Goal: Information Seeking & Learning: Learn about a topic

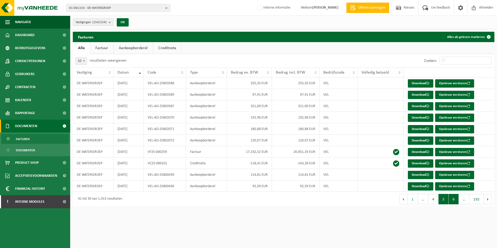
click at [455, 202] on button "6" at bounding box center [454, 199] width 10 height 10
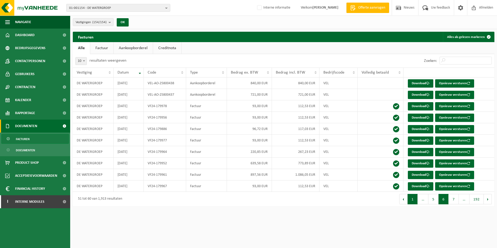
click at [414, 204] on button "1" at bounding box center [413, 199] width 10 height 10
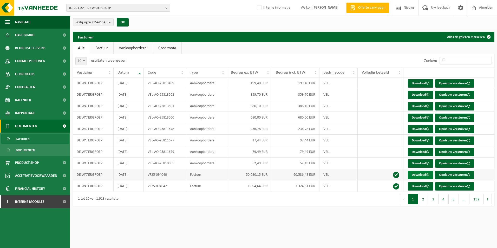
click at [420, 176] on link "Download" at bounding box center [420, 175] width 25 height 8
click at [169, 10] on b "button" at bounding box center [167, 7] width 5 height 7
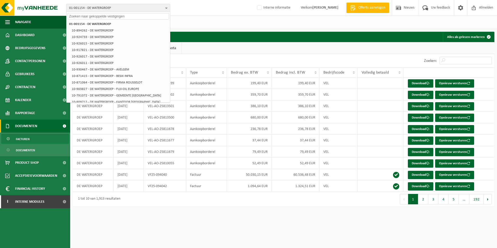
click at [167, 8] on b "button" at bounding box center [167, 7] width 5 height 7
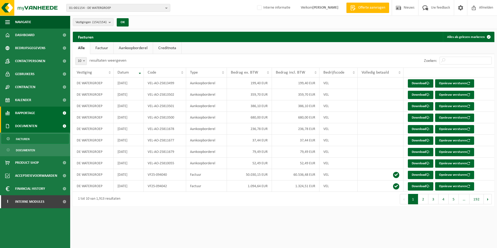
click at [29, 114] on span "Rapportage" at bounding box center [25, 113] width 20 height 13
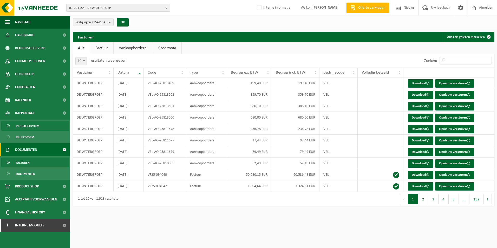
click at [28, 126] on span "In grafiekvorm" at bounding box center [27, 126] width 23 height 10
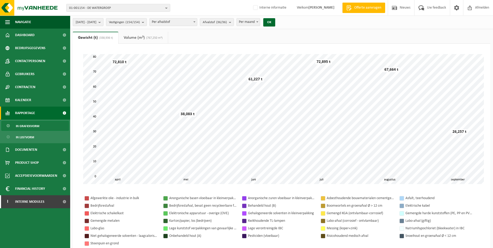
click at [103, 21] on button "[DATE] - [DATE]" at bounding box center [88, 22] width 31 height 8
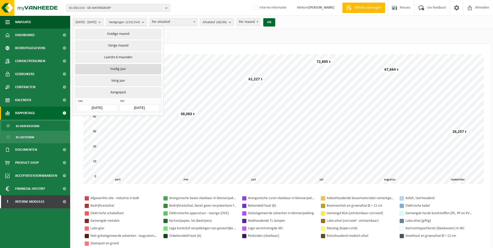
click at [115, 70] on button "Huidig jaar" at bounding box center [118, 69] width 86 height 10
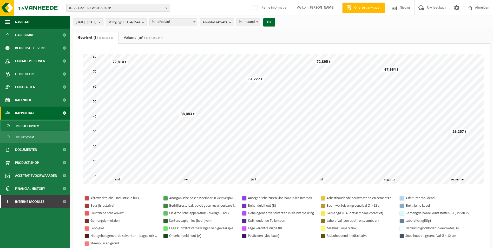
click at [147, 22] on b "submit" at bounding box center [144, 21] width 5 height 7
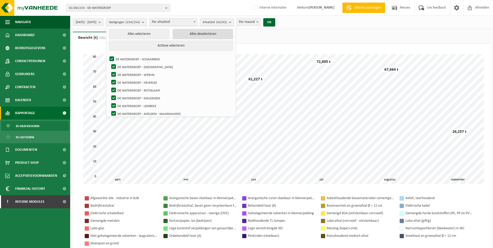
click at [199, 34] on button "Alles deselecteren" at bounding box center [203, 34] width 61 height 10
checkbox input "false"
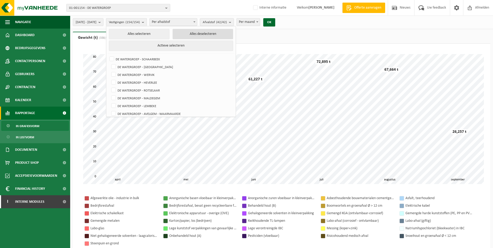
checkbox input "false"
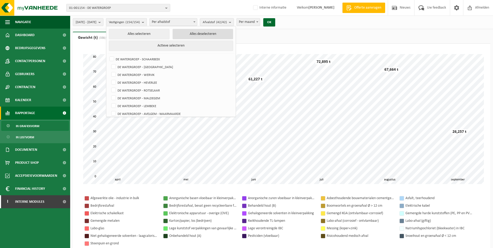
checkbox input "false"
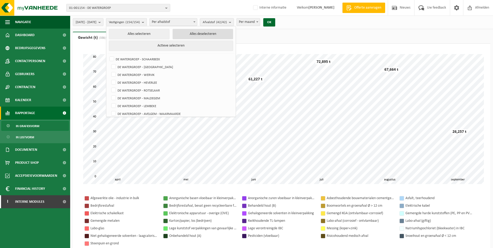
checkbox input "false"
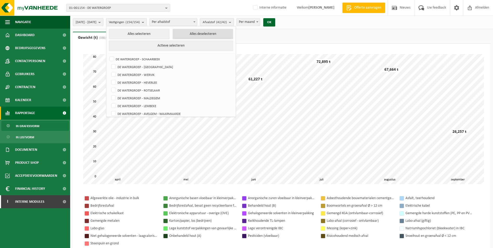
checkbox input "false"
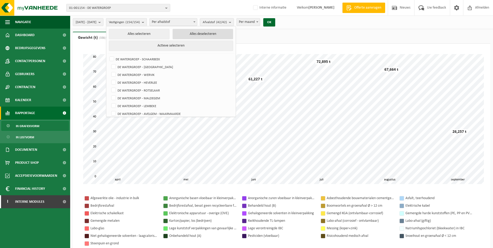
checkbox input "false"
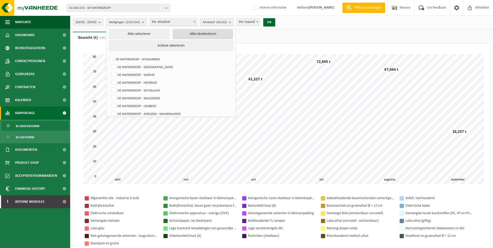
checkbox input "false"
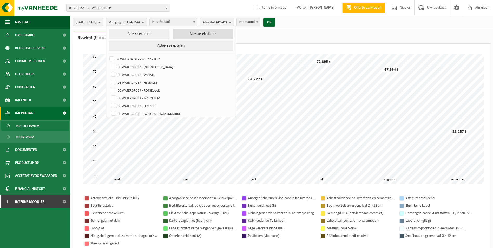
checkbox input "false"
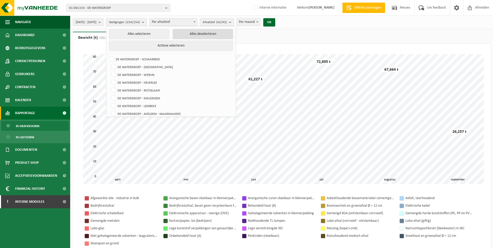
checkbox input "false"
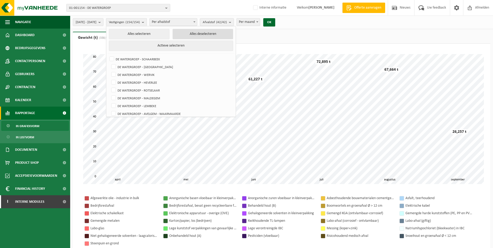
checkbox input "false"
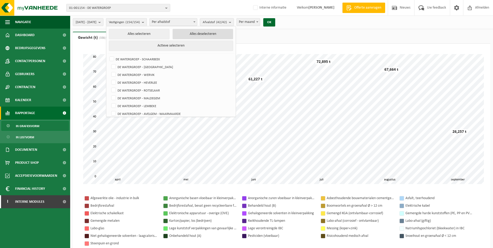
checkbox input "false"
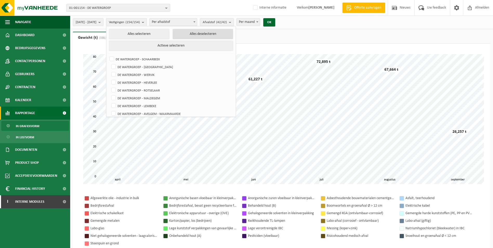
checkbox input "false"
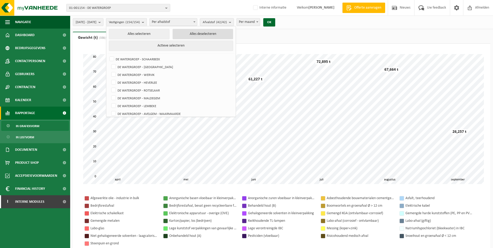
checkbox input "false"
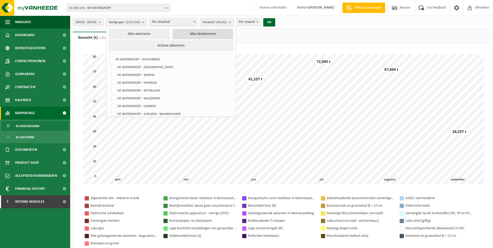
checkbox input "false"
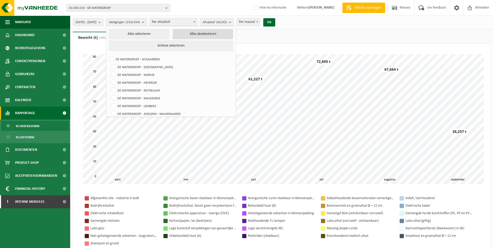
checkbox input "false"
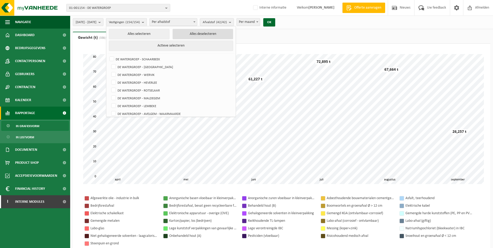
checkbox input "false"
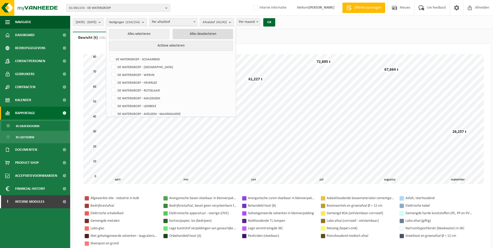
checkbox input "false"
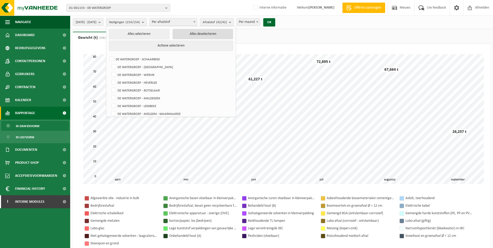
checkbox input "false"
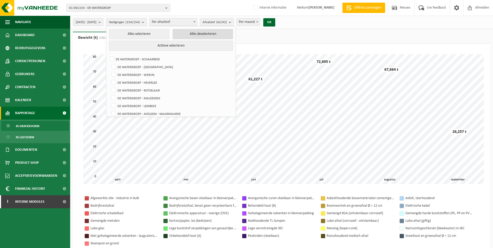
checkbox input "false"
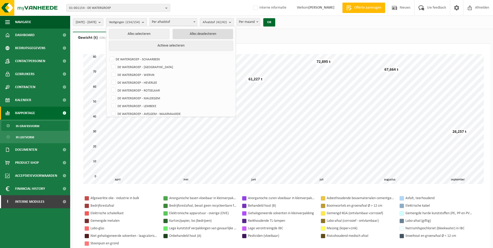
checkbox input "false"
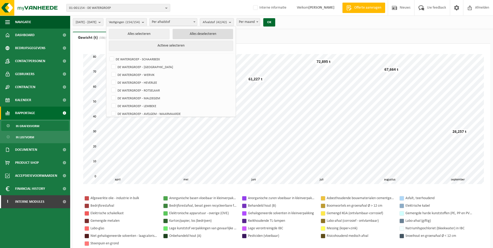
checkbox input "false"
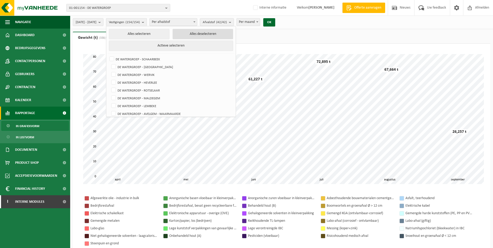
checkbox input "false"
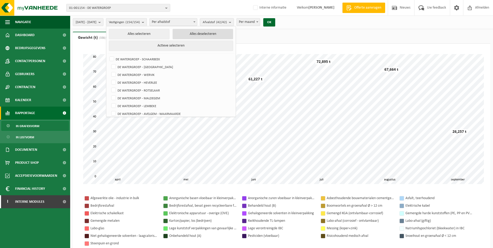
checkbox input "false"
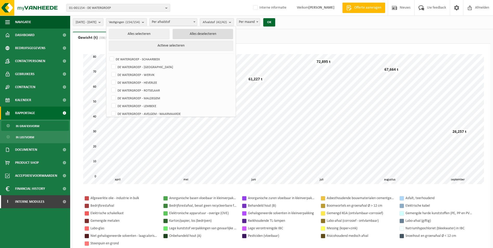
checkbox input "false"
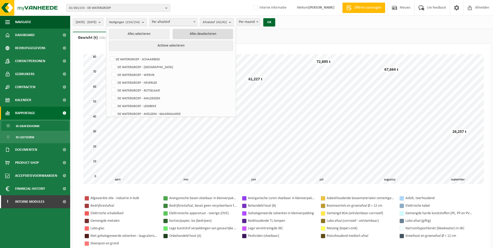
checkbox input "false"
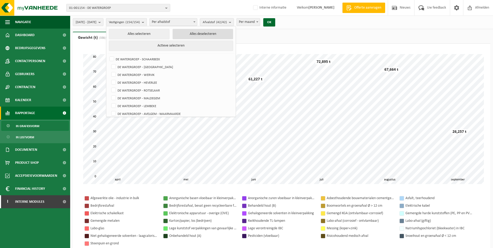
checkbox input "false"
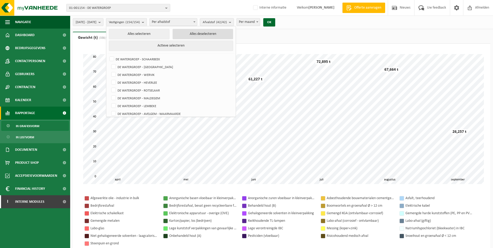
checkbox input "false"
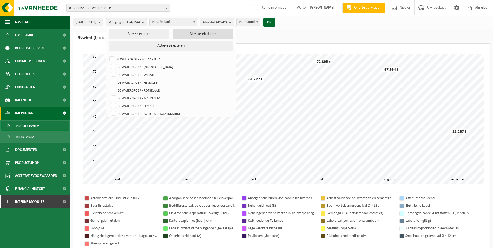
checkbox input "false"
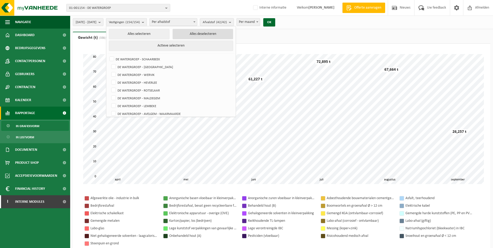
checkbox input "false"
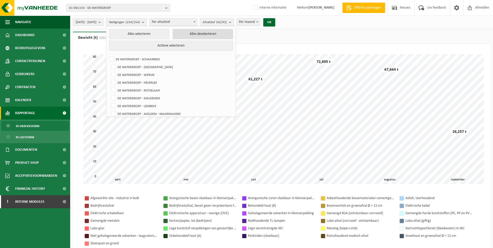
checkbox input "false"
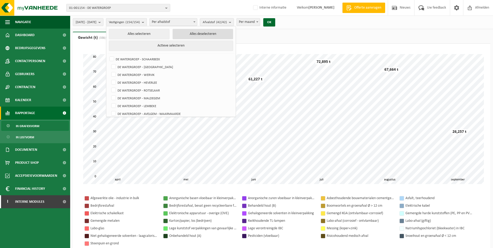
checkbox input "false"
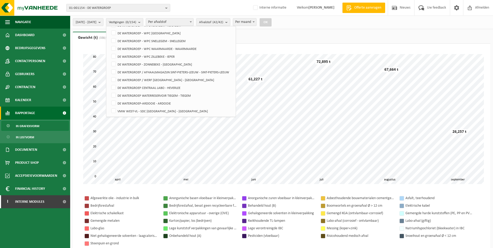
scroll to position [1142, 0]
click at [126, 39] on label "DE WATERGROEP - WPC SNELLEGEM - SNELLEGEM" at bounding box center [171, 41] width 122 height 8
click at [109, 37] on input "DE WATERGROEP - WPC SNELLEGEM - SNELLEGEM" at bounding box center [109, 36] width 0 height 0
checkbox input "true"
click at [272, 22] on button "OK" at bounding box center [266, 22] width 12 height 8
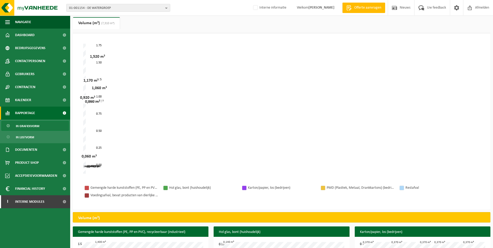
scroll to position [0, 0]
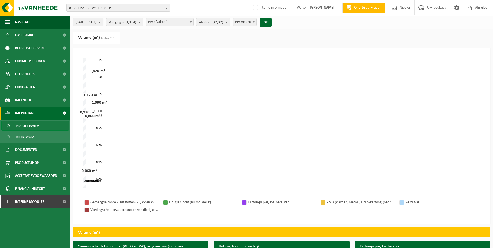
click at [103, 21] on b "submit" at bounding box center [101, 21] width 5 height 7
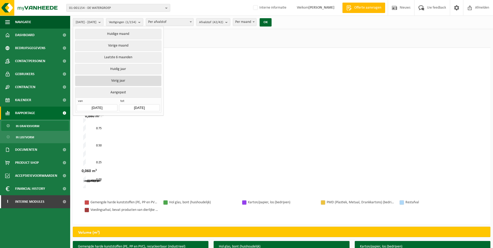
click at [127, 80] on button "Vorig jaar" at bounding box center [118, 81] width 86 height 10
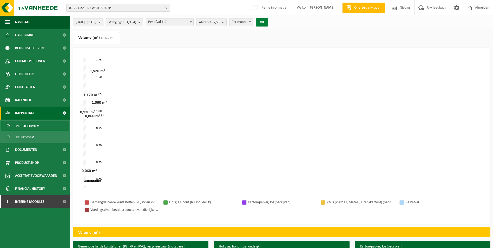
click at [268, 22] on button "OK" at bounding box center [262, 22] width 12 height 8
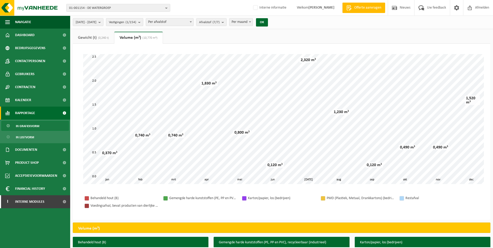
click at [143, 21] on b "submit" at bounding box center [140, 21] width 5 height 7
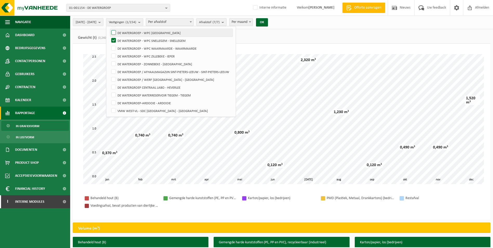
click at [127, 33] on label "DE WATERGROEP - WPC [GEOGRAPHIC_DATA]" at bounding box center [171, 33] width 122 height 8
click at [109, 29] on input "DE WATERGROEP - WPC [GEOGRAPHIC_DATA]" at bounding box center [109, 29] width 0 height 0
checkbox input "true"
click at [129, 39] on label "DE WATERGROEP - WPC SNELLEGEM - SNELLEGEM" at bounding box center [171, 41] width 122 height 8
click at [109, 37] on input "DE WATERGROEP - WPC SNELLEGEM - SNELLEGEM" at bounding box center [109, 36] width 0 height 0
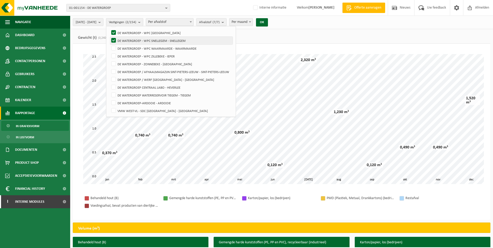
checkbox input "false"
click at [268, 21] on button "OK" at bounding box center [262, 22] width 12 height 8
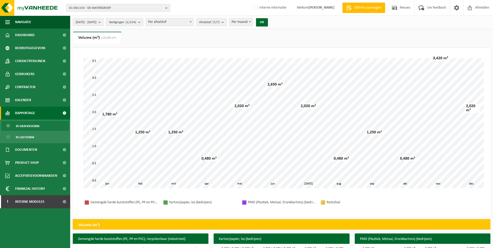
click at [143, 22] on b "submit" at bounding box center [140, 21] width 5 height 7
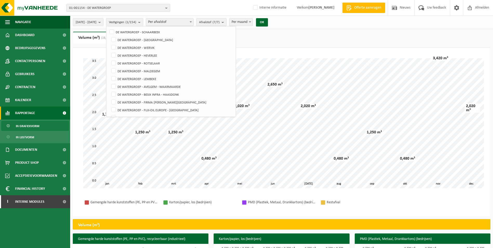
scroll to position [24, 0]
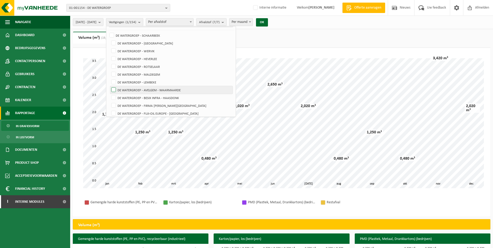
click at [125, 89] on label "DE WATERGROEP - AVELGEM - WAARMAARDE" at bounding box center [171, 90] width 122 height 8
click at [109, 86] on input "DE WATERGROEP - AVELGEM - WAARMAARDE" at bounding box center [109, 86] width 0 height 0
checkbox input "true"
click at [268, 22] on button "OK" at bounding box center [262, 22] width 12 height 8
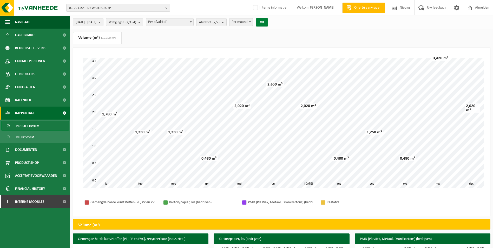
click at [268, 23] on button "OK" at bounding box center [262, 22] width 12 height 8
click at [143, 23] on b "submit" at bounding box center [140, 21] width 5 height 7
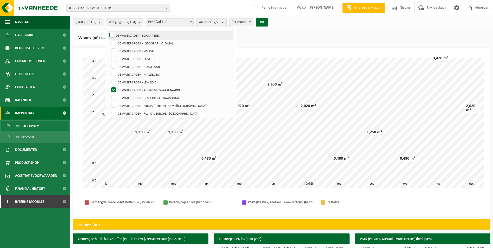
click at [126, 36] on label "DE WATERGROEP - SCHAARBEEK" at bounding box center [170, 35] width 124 height 8
click at [108, 31] on input "DE WATERGROEP - SCHAARBEEK" at bounding box center [107, 31] width 0 height 0
click at [129, 35] on label "DE WATERGROEP - SCHAARBEEK" at bounding box center [170, 35] width 124 height 8
click at [108, 31] on input "DE WATERGROEP - SCHAARBEEK" at bounding box center [107, 31] width 0 height 0
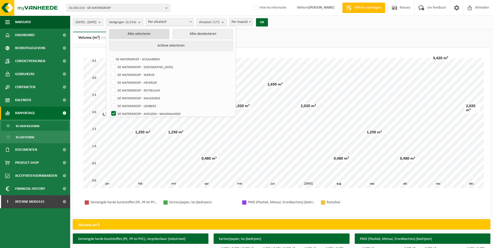
click at [159, 35] on button "Alles selecteren" at bounding box center [139, 34] width 61 height 10
checkbox input "true"
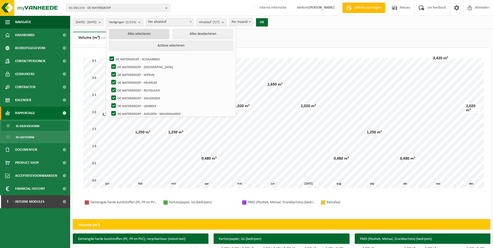
checkbox input "true"
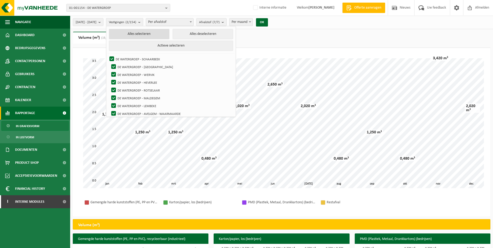
checkbox input "true"
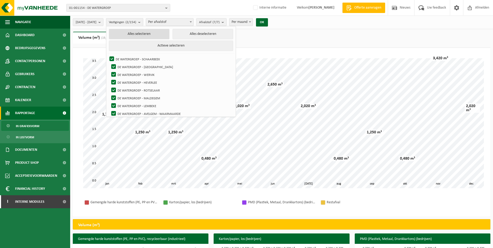
checkbox input "true"
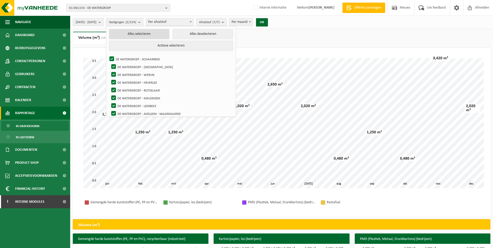
checkbox input "true"
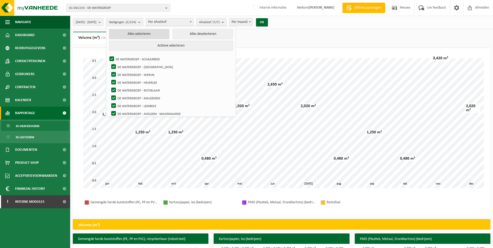
checkbox input "true"
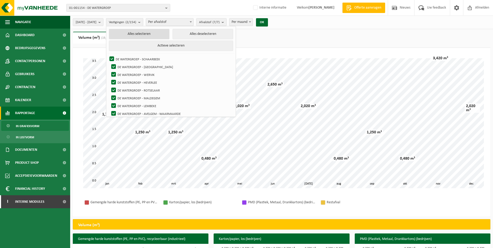
checkbox input "true"
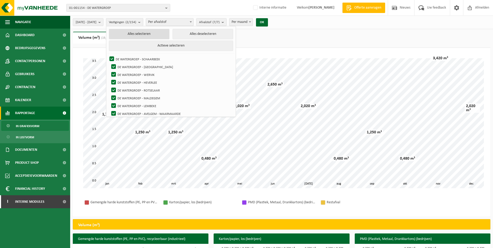
checkbox input "true"
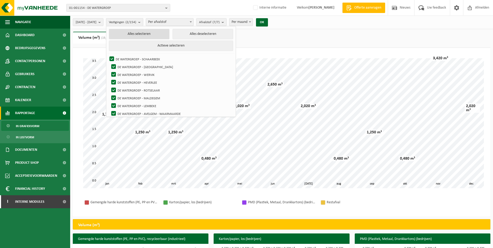
checkbox input "true"
click at [197, 23] on span at bounding box center [194, 21] width 5 height 7
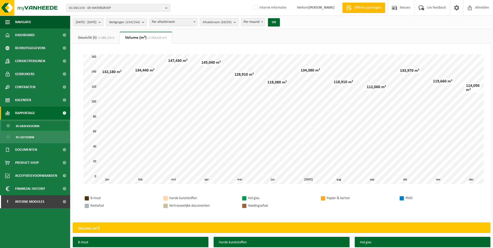
click at [92, 37] on link "Gewicht (t) (1 086,116 t)" at bounding box center [96, 38] width 47 height 12
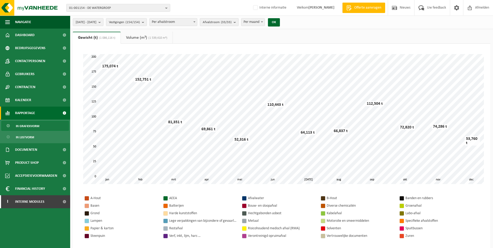
click at [238, 22] on b "submit" at bounding box center [236, 21] width 5 height 7
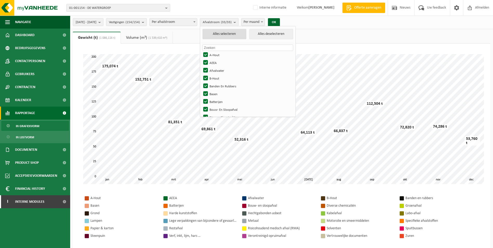
click at [243, 33] on button "Alles selecteren" at bounding box center [225, 34] width 44 height 10
click at [280, 34] on button "Alles deselecteren" at bounding box center [271, 34] width 44 height 10
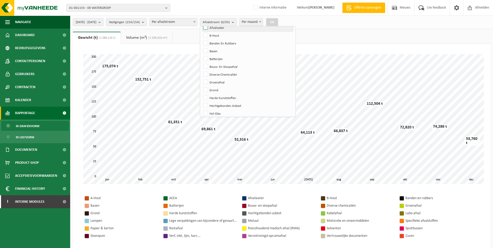
scroll to position [52, 0]
click at [219, 65] on label "Diverse Chemicaliën" at bounding box center [247, 65] width 91 height 8
click at [202, 61] on input "Diverse Chemicaliën" at bounding box center [201, 61] width 0 height 0
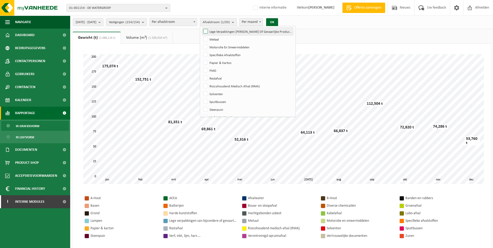
scroll to position [182, 0]
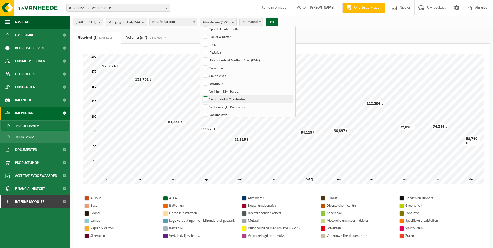
click at [222, 99] on label "Verontreinigd Opruimafval" at bounding box center [247, 99] width 91 height 8
click at [202, 95] on input "Verontreinigd Opruimafval" at bounding box center [201, 95] width 0 height 0
click at [218, 93] on label "Verf, Inkt, Lijm, Hars …" at bounding box center [247, 91] width 91 height 8
click at [202, 87] on input "Verf, Inkt, Lijm, Hars …" at bounding box center [201, 87] width 0 height 0
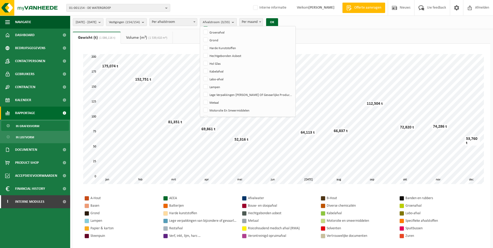
scroll to position [90, 0]
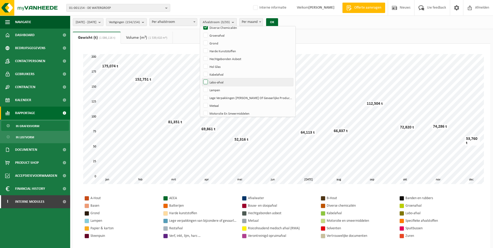
click at [221, 80] on label "Labo-afval" at bounding box center [247, 82] width 91 height 8
click at [202, 78] on input "Labo-afval" at bounding box center [201, 78] width 0 height 0
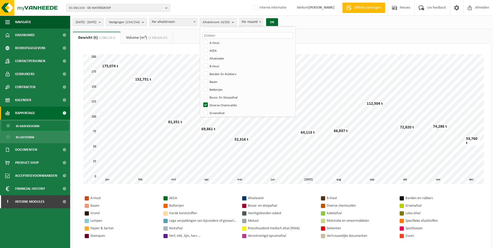
scroll to position [12, 0]
click at [219, 56] on label "Afvalwater" at bounding box center [247, 59] width 91 height 8
click at [202, 55] on input "Afvalwater" at bounding box center [201, 55] width 0 height 0
click at [222, 52] on label "AEEA" at bounding box center [247, 51] width 91 height 8
click at [202, 47] on input "AEEA" at bounding box center [201, 47] width 0 height 0
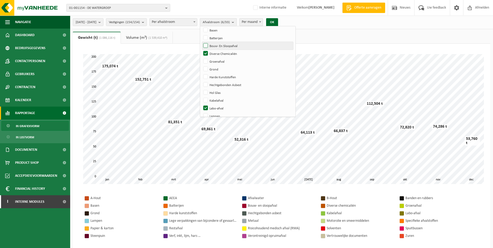
scroll to position [38, 0]
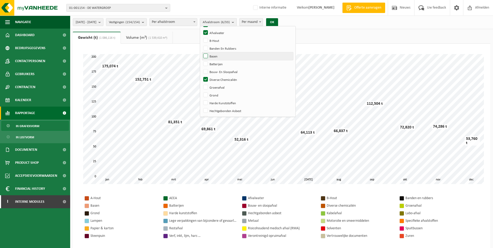
click at [220, 59] on label "Basen" at bounding box center [247, 56] width 91 height 8
click at [202, 52] on input "Basen" at bounding box center [201, 52] width 0 height 0
click at [219, 65] on label "Batterijen" at bounding box center [247, 64] width 91 height 8
click at [202, 60] on input "Batterijen" at bounding box center [201, 60] width 0 height 0
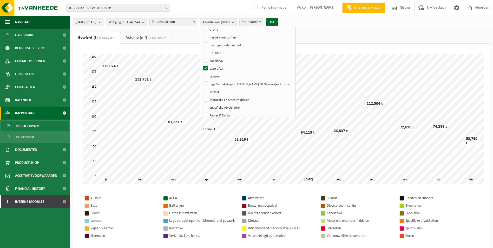
scroll to position [116, 0]
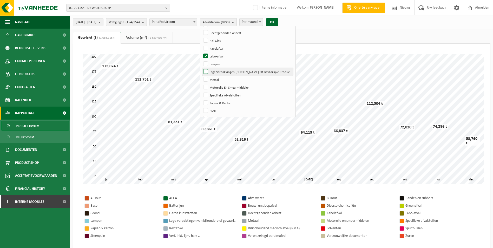
click at [217, 70] on label "Lege Verpakkingen [PERSON_NAME] Of Gevaarlijke Producten" at bounding box center [247, 72] width 91 height 8
click at [202, 68] on input "Lege Verpakkingen [PERSON_NAME] Of Gevaarlijke Producten" at bounding box center [201, 68] width 0 height 0
click at [219, 62] on label "Lampen" at bounding box center [247, 64] width 91 height 8
click at [202, 60] on input "Lampen" at bounding box center [201, 60] width 0 height 0
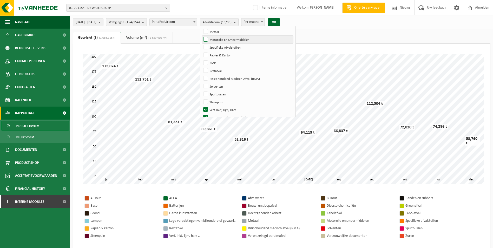
scroll to position [168, 0]
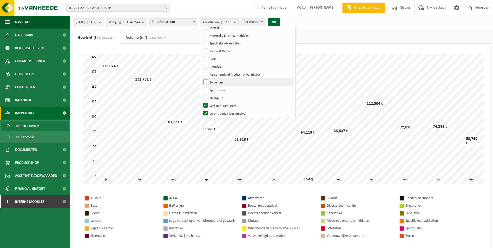
click at [220, 80] on label "Solventen" at bounding box center [247, 82] width 91 height 8
click at [202, 78] on input "Solventen" at bounding box center [201, 78] width 0 height 0
click at [222, 90] on label "Spuitbussen" at bounding box center [247, 90] width 91 height 8
click at [202, 86] on input "Spuitbussen" at bounding box center [201, 86] width 0 height 0
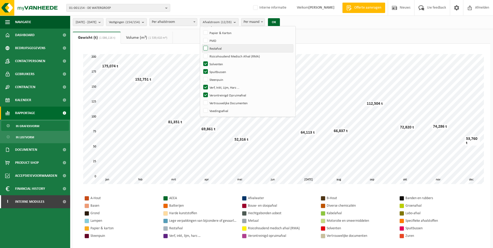
scroll to position [194, 0]
click at [219, 111] on label "Zuren" at bounding box center [247, 111] width 91 height 8
click at [202, 107] on input "Zuren" at bounding box center [201, 107] width 0 height 0
click at [280, 22] on button "OK" at bounding box center [274, 22] width 12 height 8
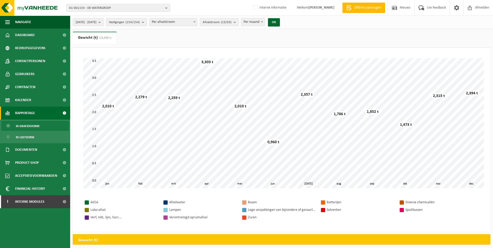
click at [238, 22] on b "submit" at bounding box center [236, 21] width 5 height 7
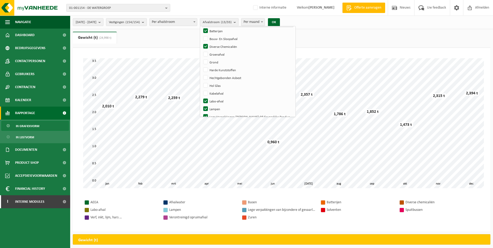
scroll to position [0, 0]
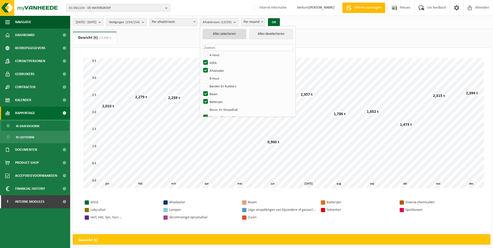
click at [223, 31] on button "Alles selecteren" at bounding box center [225, 34] width 44 height 10
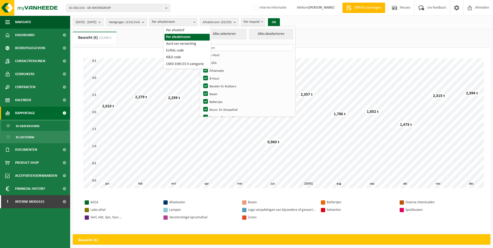
click at [195, 21] on span "Per afvalstroom" at bounding box center [173, 21] width 47 height 7
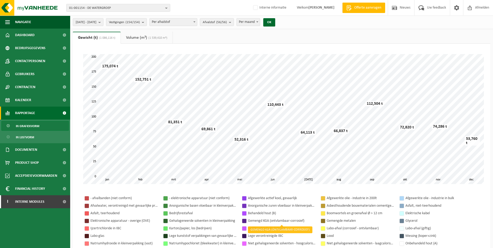
click at [263, 218] on div "Gemengd KGA (ontvlambaar-corrosief)" at bounding box center [282, 221] width 68 height 7
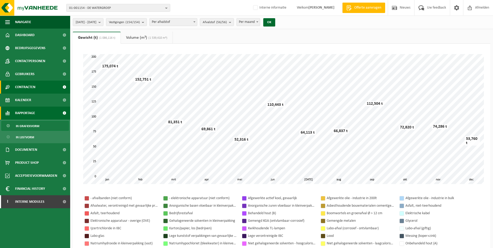
click at [30, 88] on span "Contracten" at bounding box center [25, 87] width 20 height 13
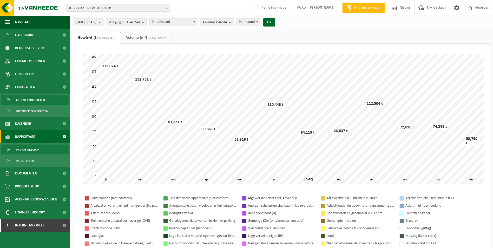
click at [31, 98] on span "Actieve contracten" at bounding box center [30, 100] width 29 height 10
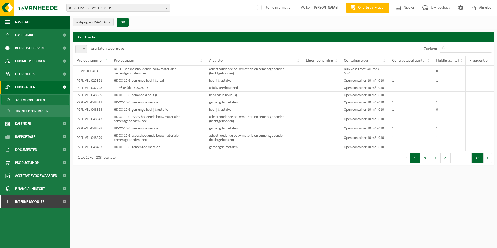
click at [479, 163] on button "29" at bounding box center [478, 158] width 12 height 10
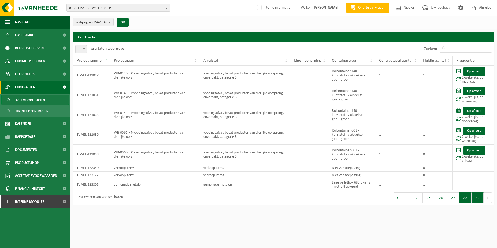
click at [465, 199] on button "28" at bounding box center [465, 197] width 12 height 10
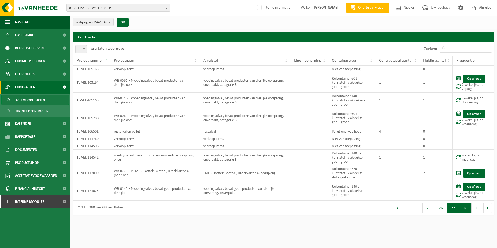
click at [454, 208] on button "27" at bounding box center [453, 208] width 12 height 10
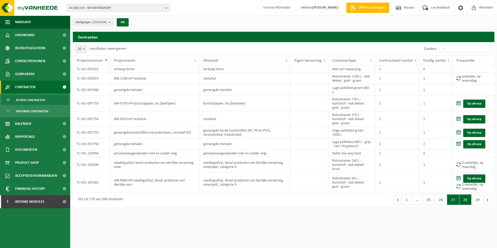
click at [468, 203] on button "28" at bounding box center [465, 199] width 12 height 10
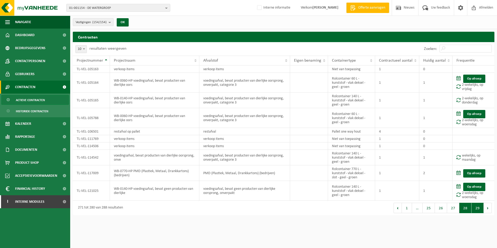
click at [477, 209] on button "29" at bounding box center [478, 208] width 12 height 10
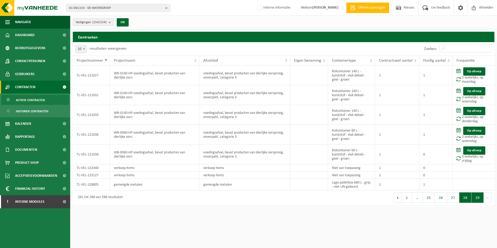
click at [467, 202] on button "28" at bounding box center [465, 197] width 12 height 10
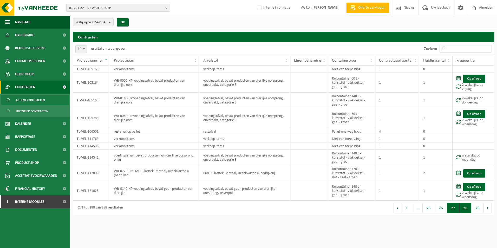
click at [457, 209] on button "27" at bounding box center [453, 208] width 12 height 10
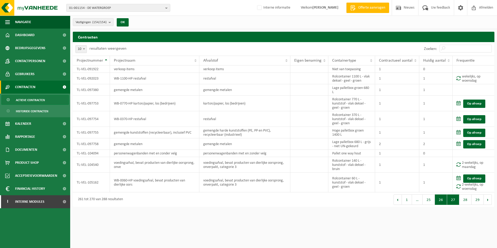
click at [444, 203] on button "26" at bounding box center [441, 199] width 12 height 10
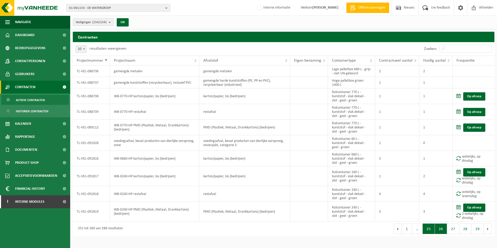
click at [432, 231] on button "25" at bounding box center [429, 229] width 12 height 10
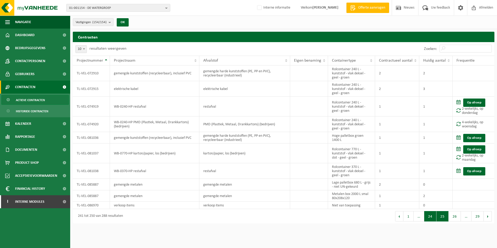
click at [431, 219] on button "24" at bounding box center [430, 216] width 12 height 10
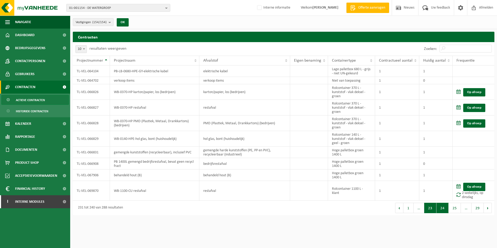
click at [433, 211] on button "23" at bounding box center [430, 208] width 12 height 10
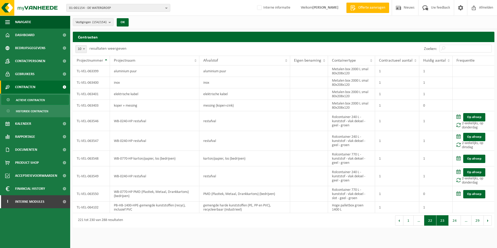
click at [432, 222] on button "22" at bounding box center [430, 220] width 12 height 10
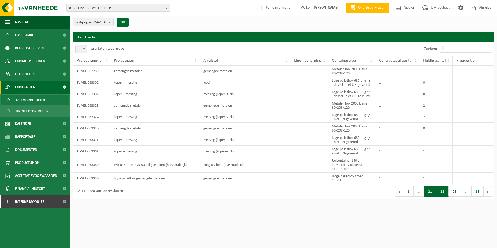
click at [434, 193] on button "21" at bounding box center [430, 191] width 12 height 10
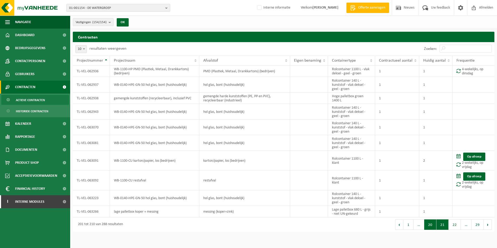
click at [432, 226] on button "20" at bounding box center [430, 224] width 12 height 10
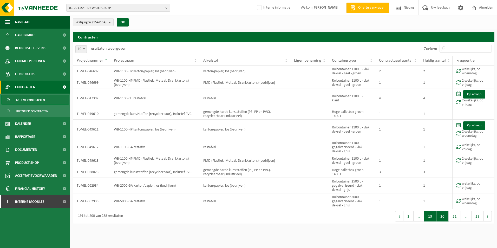
click at [432, 219] on button "19" at bounding box center [430, 216] width 12 height 10
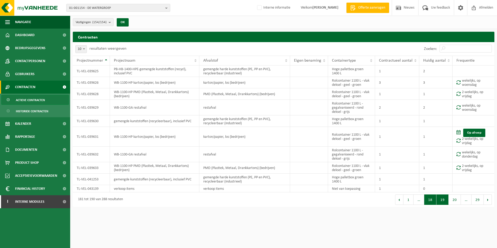
click at [432, 204] on button "18" at bounding box center [430, 199] width 12 height 10
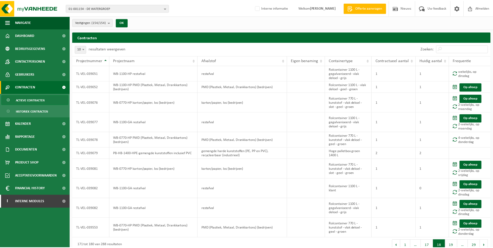
scroll to position [2, 0]
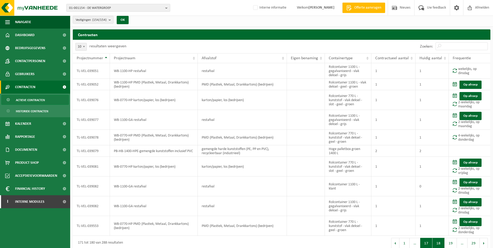
click at [428, 242] on button "17" at bounding box center [426, 243] width 12 height 10
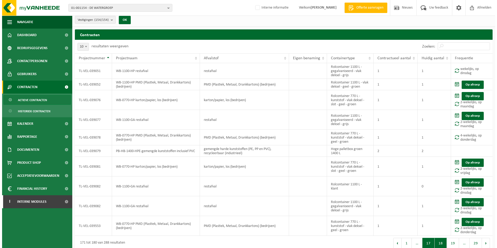
scroll to position [0, 0]
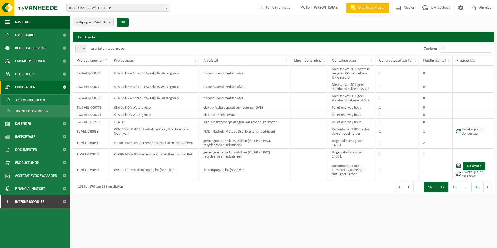
click at [433, 188] on button "16" at bounding box center [430, 187] width 12 height 10
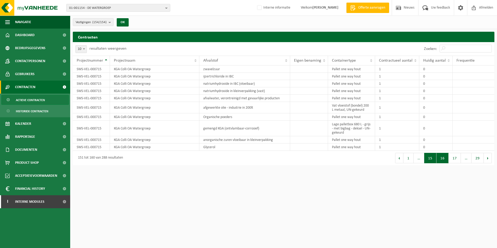
click at [431, 159] on button "15" at bounding box center [430, 158] width 12 height 10
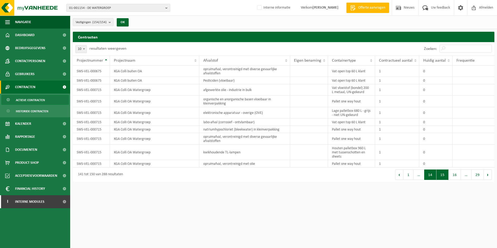
click at [431, 176] on button "14" at bounding box center [430, 175] width 12 height 10
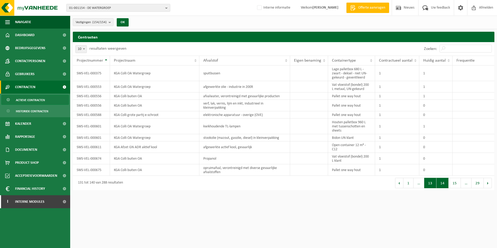
click at [430, 185] on button "13" at bounding box center [430, 183] width 12 height 10
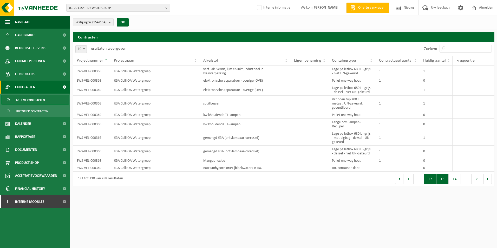
click at [432, 180] on button "12" at bounding box center [430, 179] width 12 height 10
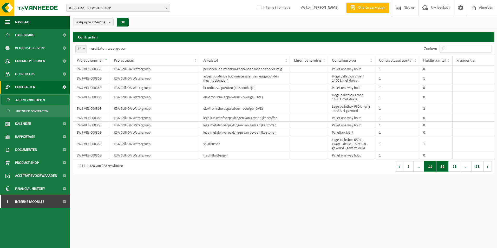
click at [431, 167] on button "11" at bounding box center [430, 166] width 12 height 10
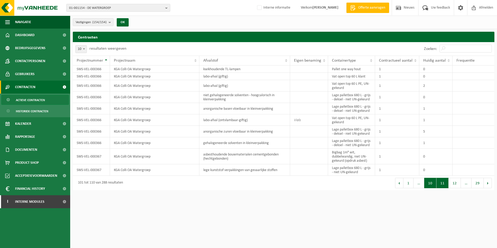
click at [431, 184] on button "10" at bounding box center [430, 183] width 12 height 10
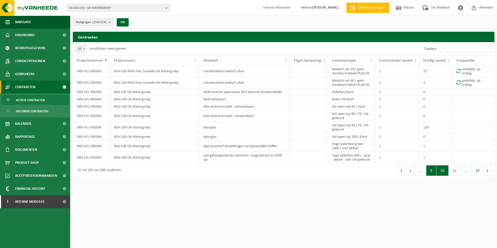
click at [430, 174] on button "9" at bounding box center [431, 170] width 10 height 10
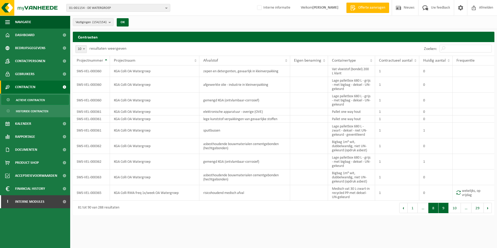
click at [434, 209] on button "8" at bounding box center [433, 208] width 10 height 10
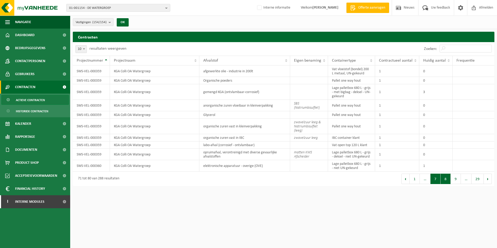
click at [435, 181] on button "7" at bounding box center [436, 179] width 10 height 10
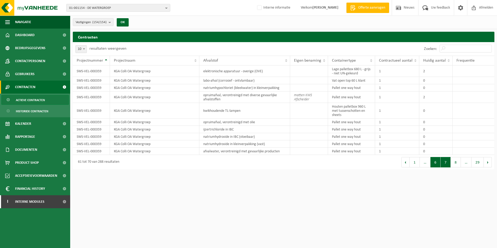
click at [436, 163] on button "6" at bounding box center [436, 162] width 10 height 10
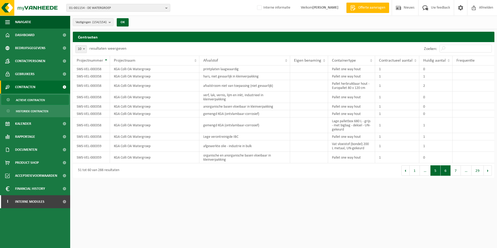
click at [436, 173] on button "5" at bounding box center [436, 170] width 10 height 10
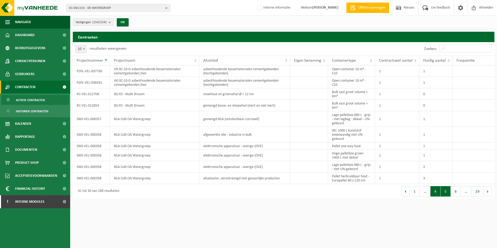
click at [436, 191] on button "4" at bounding box center [436, 191] width 10 height 10
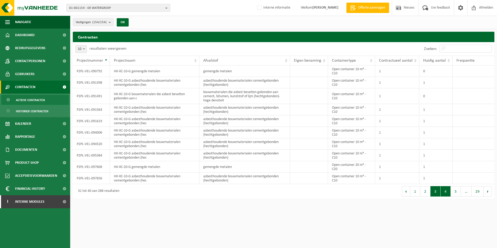
click at [435, 193] on button "3" at bounding box center [436, 191] width 10 height 10
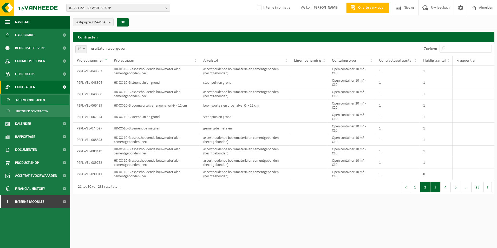
click at [425, 190] on button "2" at bounding box center [425, 187] width 10 height 10
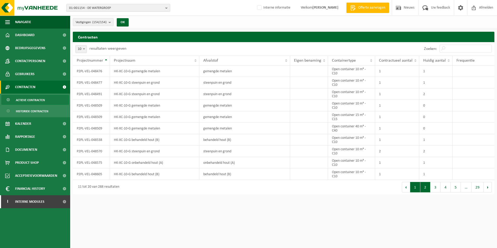
click at [417, 189] on button "1" at bounding box center [415, 187] width 10 height 10
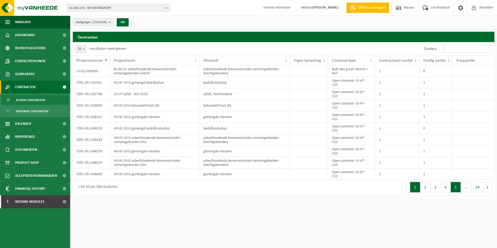
click at [455, 190] on button "5" at bounding box center [456, 187] width 10 height 10
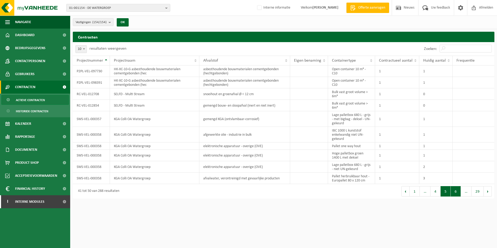
click at [454, 195] on button "6" at bounding box center [456, 191] width 10 height 10
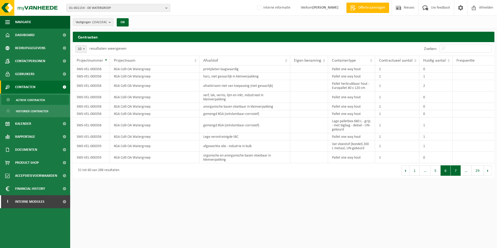
click at [457, 174] on button "7" at bounding box center [456, 170] width 10 height 10
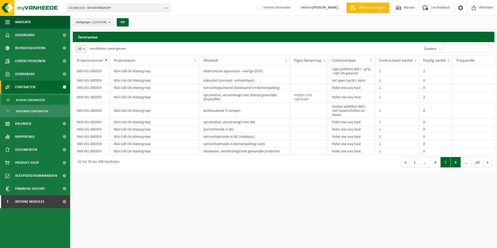
click at [456, 164] on button "8" at bounding box center [456, 162] width 10 height 10
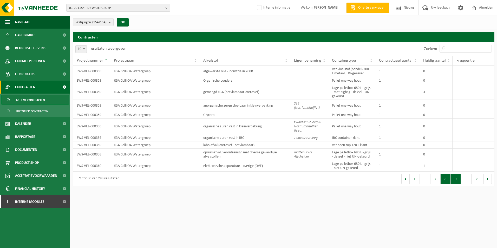
click at [457, 180] on button "9" at bounding box center [456, 179] width 10 height 10
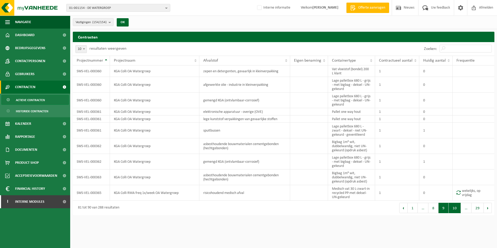
click at [458, 212] on button "10" at bounding box center [455, 208] width 12 height 10
